Goal: Browse casually: Explore the website without a specific task or goal

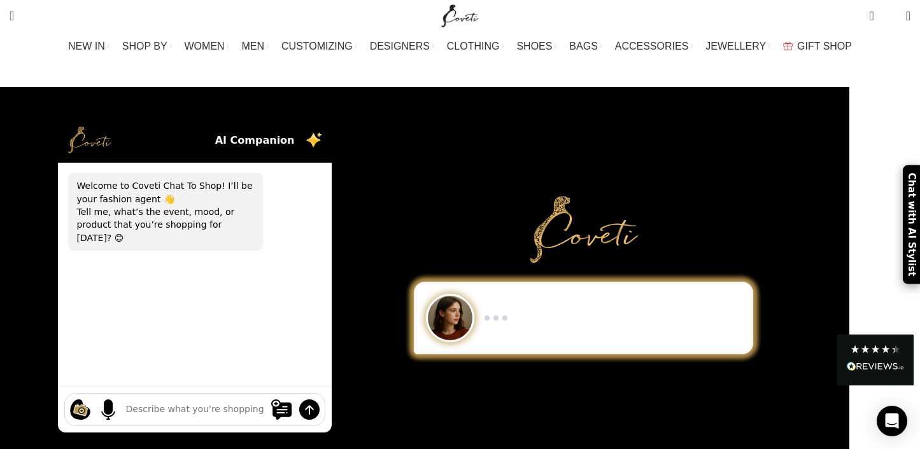
click at [242, 405] on div "Shopping ideas Casual summer dresses that aren't floral Cowgirl chic boots Prin…" at bounding box center [194, 409] width 261 height 33
click at [242, 403] on textarea at bounding box center [194, 409] width 137 height 13
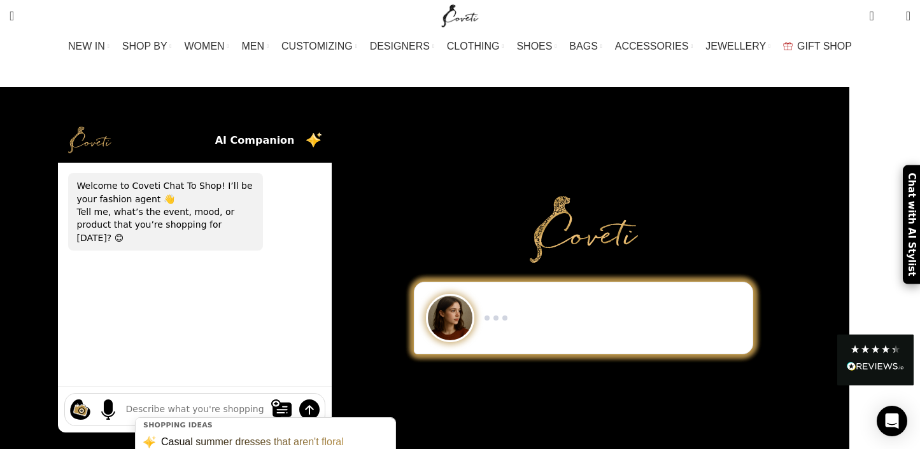
type textarea "Summer Swim Exclusives Scarborough Eyelet Maxi Dress"
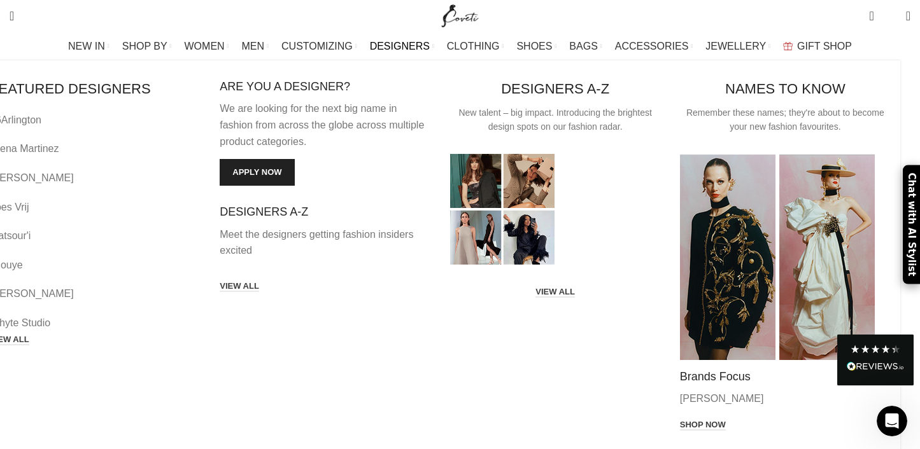
scroll to position [104, 0]
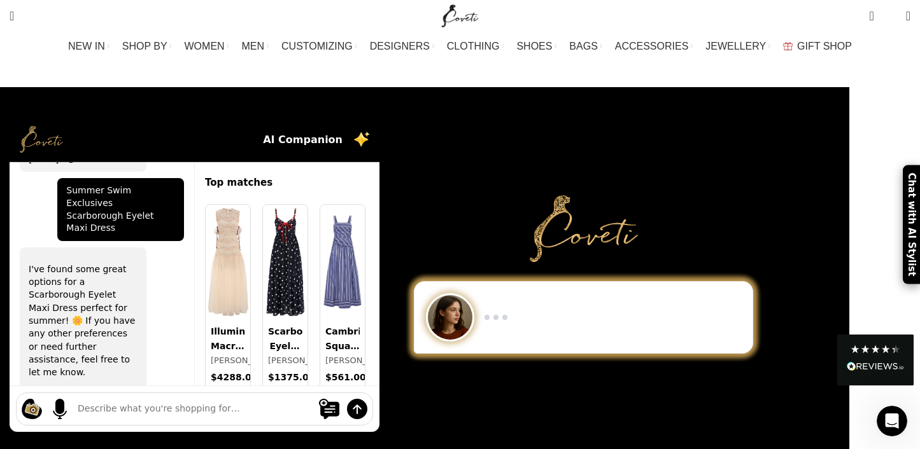
click at [307, 296] on img at bounding box center [285, 262] width 45 height 115
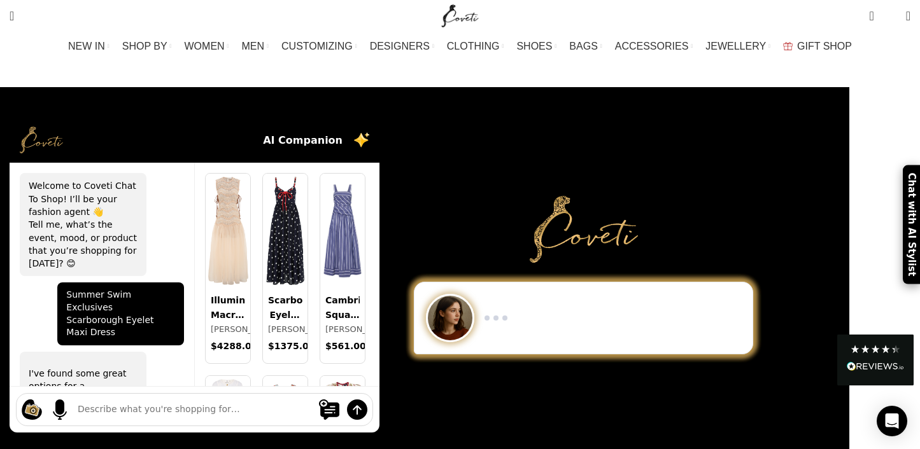
click at [307, 225] on img at bounding box center [285, 231] width 45 height 115
